Goal: Task Accomplishment & Management: Complete application form

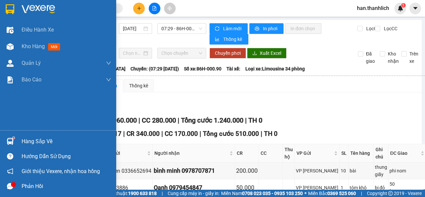
drag, startPoint x: 0, startPoint y: 0, endPoint x: 40, endPoint y: 140, distance: 145.6
click at [12, 143] on img at bounding box center [10, 141] width 7 height 7
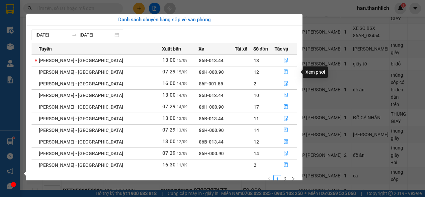
click at [284, 73] on icon "file-done" at bounding box center [285, 71] width 5 height 5
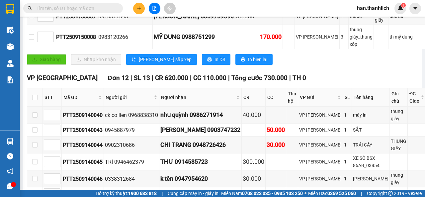
scroll to position [182, 0]
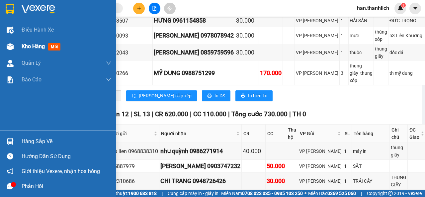
click at [27, 45] on span "Kho hàng" at bounding box center [33, 46] width 23 height 6
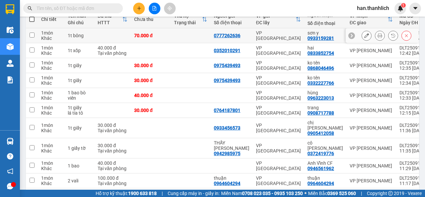
scroll to position [101, 0]
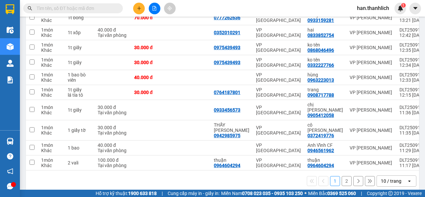
click at [80, 8] on input "text" at bounding box center [76, 8] width 78 height 7
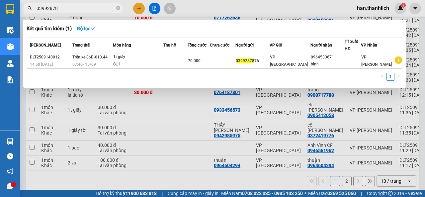
type input "03992878"
click at [138, 10] on div at bounding box center [212, 98] width 425 height 197
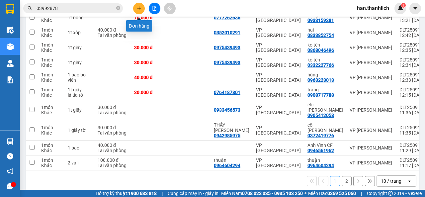
click at [137, 6] on button at bounding box center [139, 9] width 12 height 12
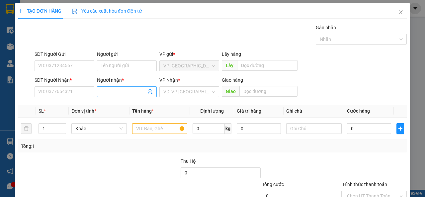
click at [117, 89] on input "Người nhận *" at bounding box center [123, 91] width 45 height 7
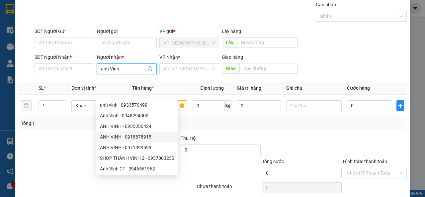
scroll to position [49, 0]
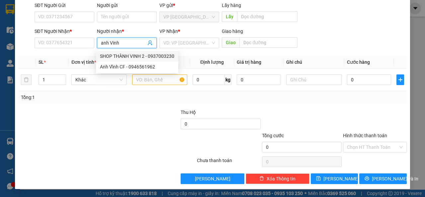
click at [116, 45] on input "anh Vinh" at bounding box center [123, 42] width 45 height 7
type input "anh Vinh"
click at [79, 41] on input "SĐT Người Nhận *" at bounding box center [65, 43] width 60 height 11
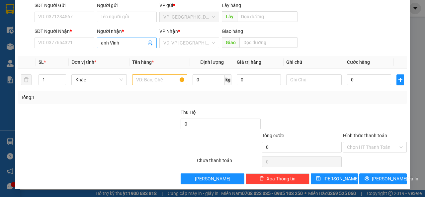
click at [131, 46] on input "anh Vinh" at bounding box center [123, 42] width 45 height 7
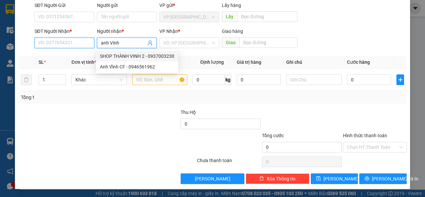
click at [76, 43] on input "SĐT Người Nhận *" at bounding box center [65, 43] width 60 height 11
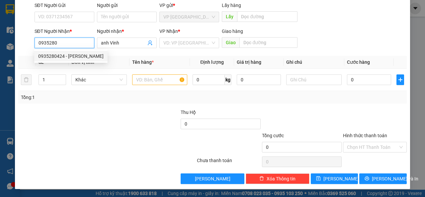
click at [72, 56] on div "0935280424 - [PERSON_NAME]" at bounding box center [70, 55] width 65 height 7
type input "0935280424"
type input "[PERSON_NAME]"
type input "sông lũy"
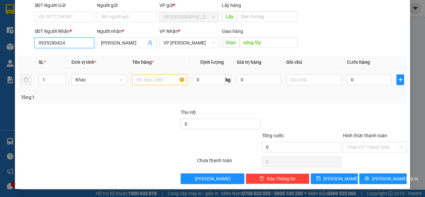
type input "0935280424"
click at [156, 80] on input "text" at bounding box center [159, 79] width 55 height 11
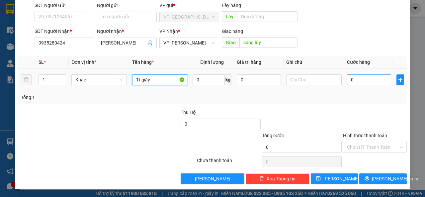
type input "1t giấy"
click at [360, 76] on input "0" at bounding box center [369, 79] width 44 height 11
type input "4"
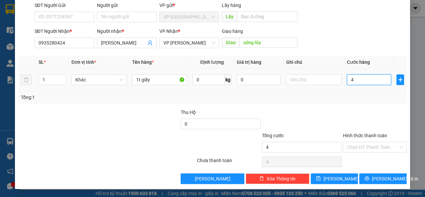
type input "40"
type input "400"
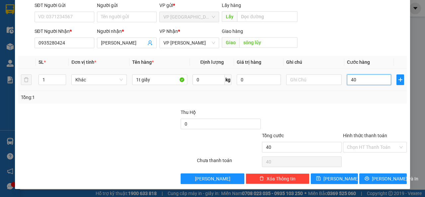
type input "400"
type input "4.000"
type input "40.000"
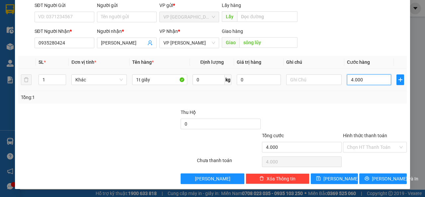
type input "40.000"
click at [350, 80] on input "40.000" at bounding box center [369, 79] width 44 height 11
type input "40.000"
click at [389, 104] on div "Transit Pickup Surcharge Ids Transit Deliver Surcharge Ids Transit Deliver Surc…" at bounding box center [212, 79] width 388 height 209
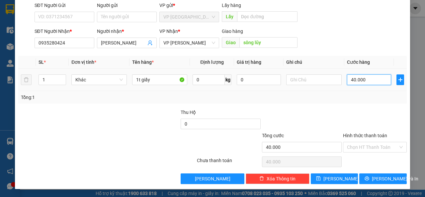
click at [350, 80] on input "40.000" at bounding box center [369, 79] width 44 height 11
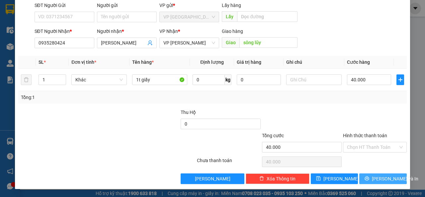
click at [381, 177] on span "[PERSON_NAME] và In" at bounding box center [395, 178] width 46 height 7
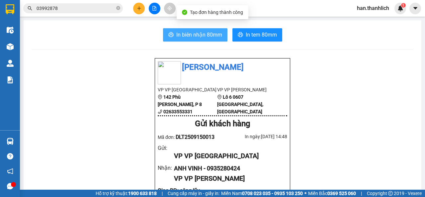
click at [199, 35] on span "In biên nhận 80mm" at bounding box center [199, 35] width 46 height 8
